Goal: Information Seeking & Learning: Learn about a topic

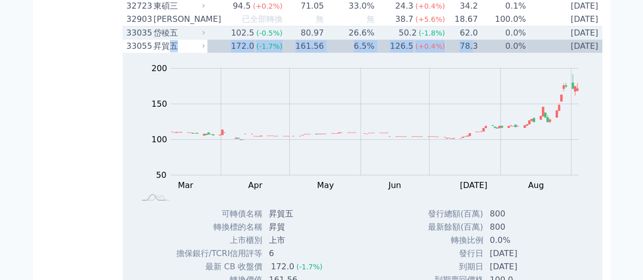
scroll to position [1778, 0]
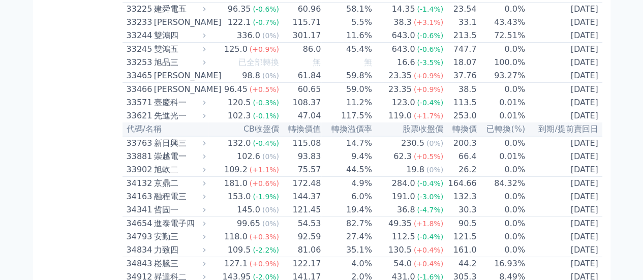
scroll to position [1879, 0]
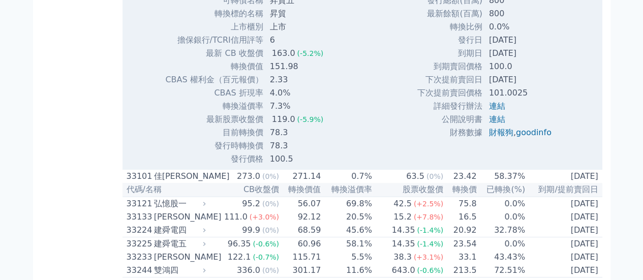
scroll to position [1981, 0]
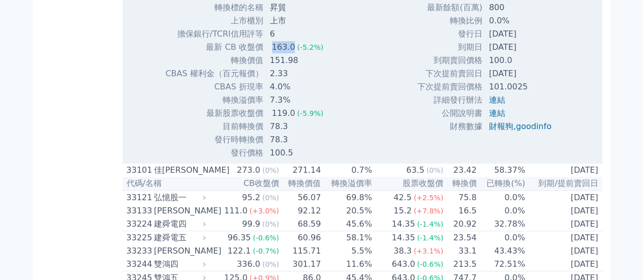
drag, startPoint x: 272, startPoint y: 173, endPoint x: 292, endPoint y: 172, distance: 19.3
click at [292, 53] on div "163.0" at bounding box center [283, 47] width 27 height 12
drag, startPoint x: 269, startPoint y: 188, endPoint x: 300, endPoint y: 188, distance: 30.5
click at [300, 67] on td "151.98" at bounding box center [298, 60] width 68 height 13
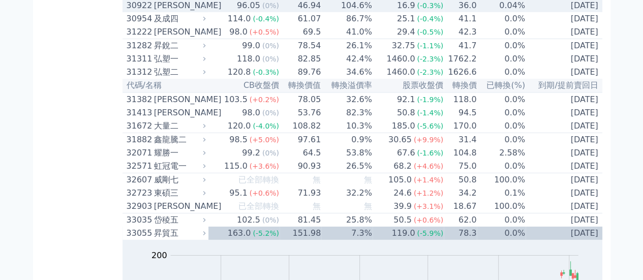
scroll to position [1371, 0]
